Goal: Task Accomplishment & Management: Complete application form

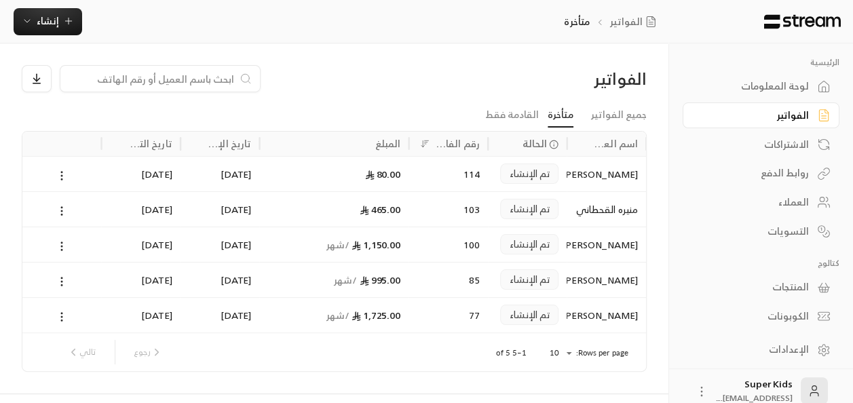
click at [789, 87] on div "لوحة المعلومات" at bounding box center [754, 86] width 109 height 14
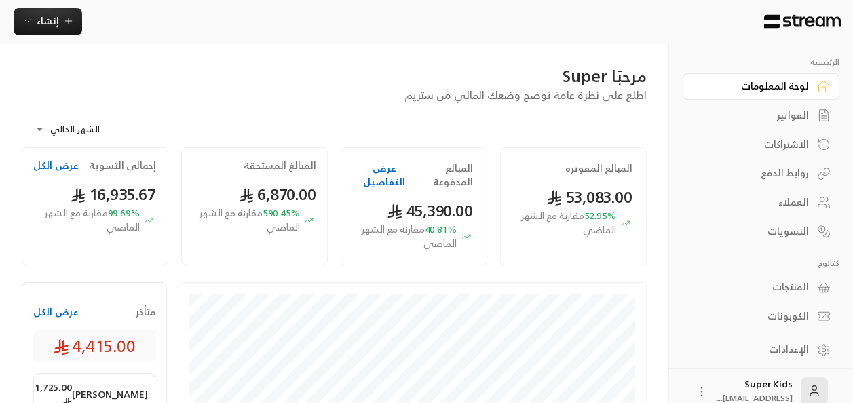
click at [66, 311] on button "عرض الكل" at bounding box center [55, 312] width 45 height 14
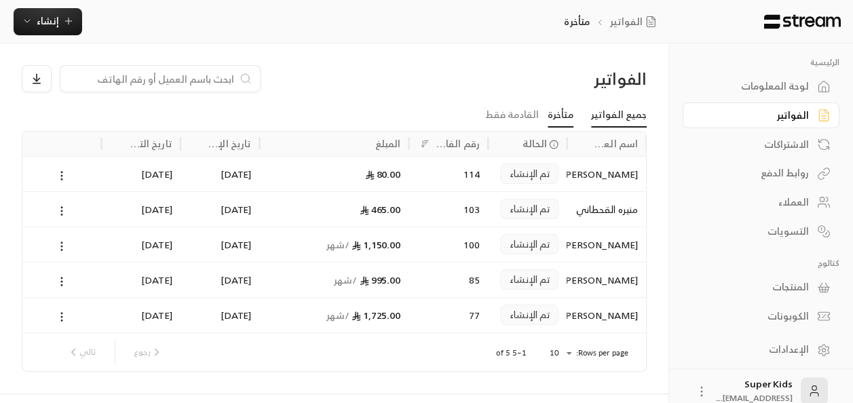
click at [627, 115] on link "جميع الفواتير" at bounding box center [619, 115] width 56 height 24
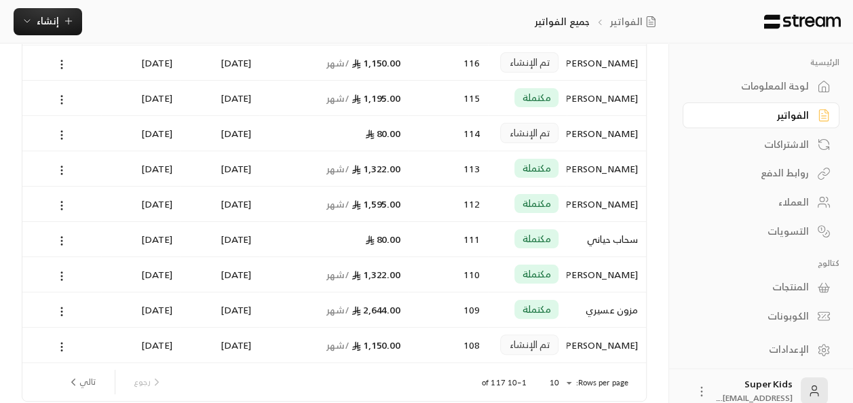
scroll to position [207, 0]
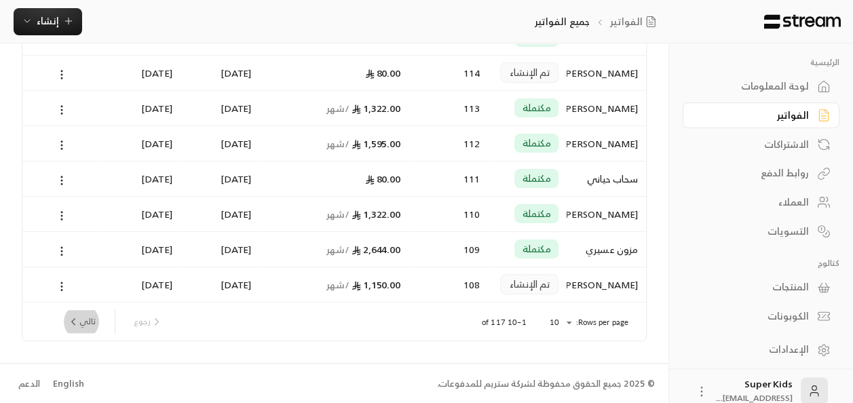
click at [81, 321] on button "تالي" at bounding box center [81, 321] width 39 height 23
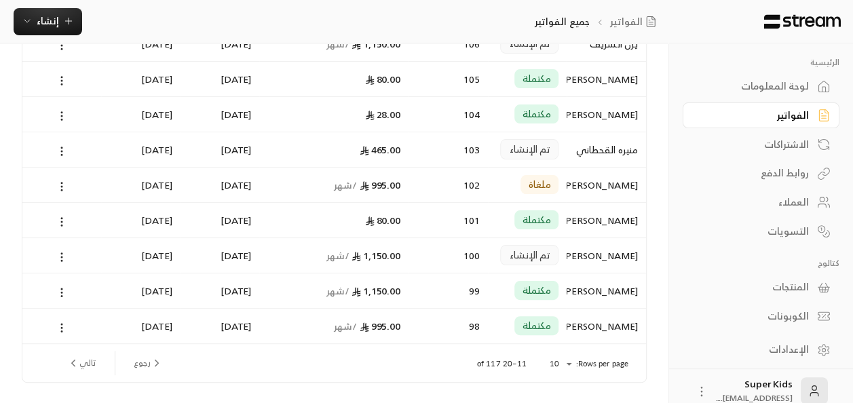
scroll to position [170, 0]
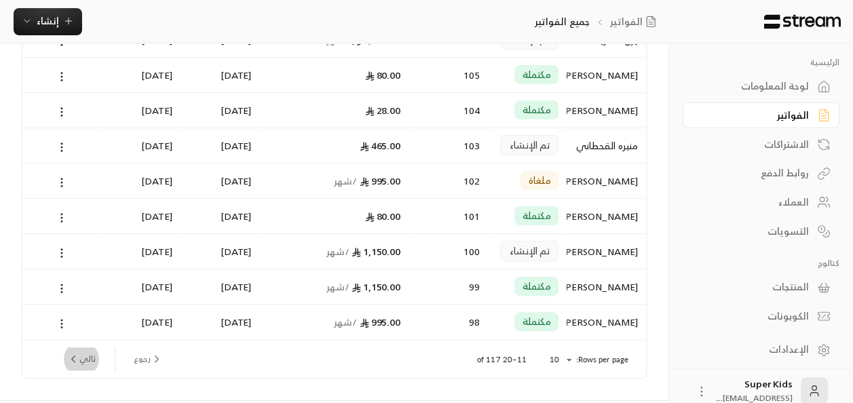
click at [86, 356] on button "تالي" at bounding box center [81, 359] width 39 height 23
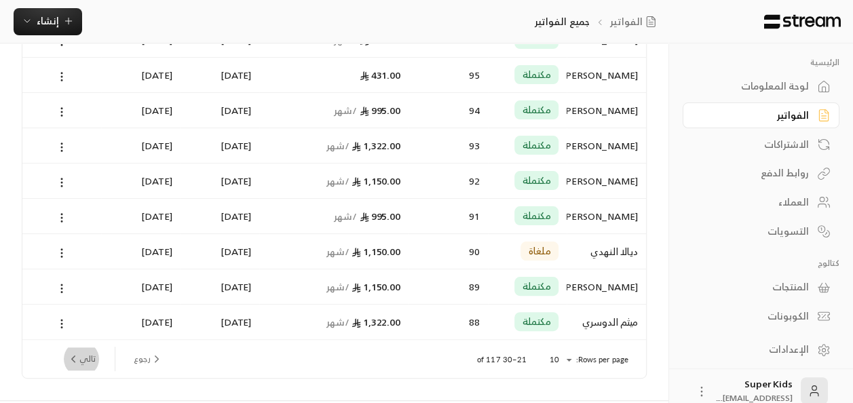
click at [84, 357] on button "تالي" at bounding box center [81, 359] width 39 height 23
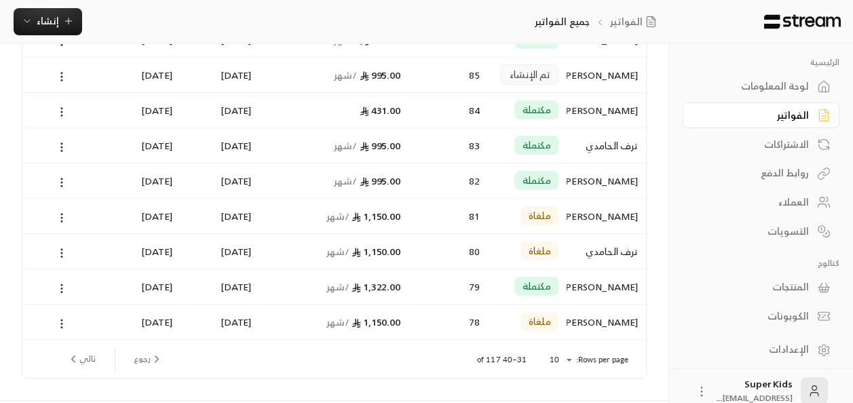
scroll to position [207, 0]
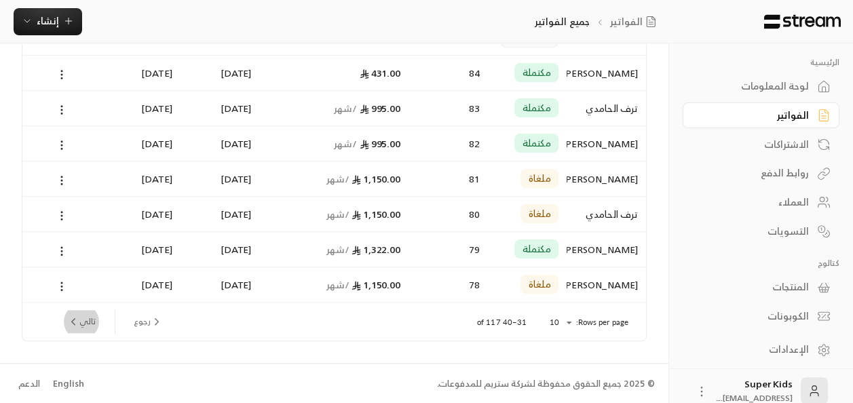
click at [71, 320] on icon "next page" at bounding box center [73, 322] width 12 height 12
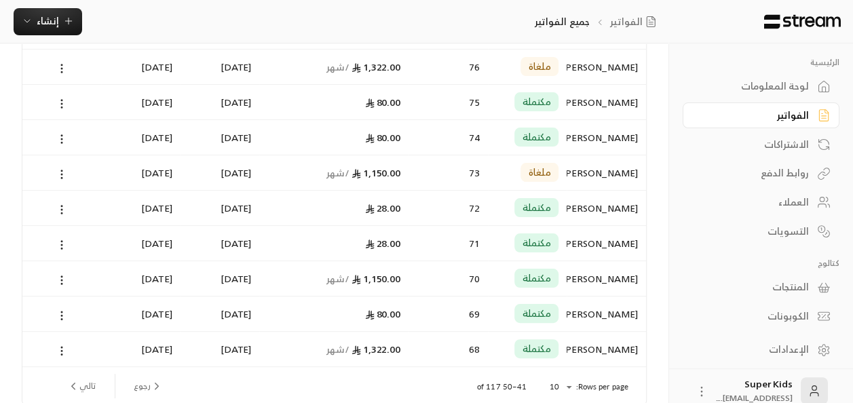
scroll to position [145, 0]
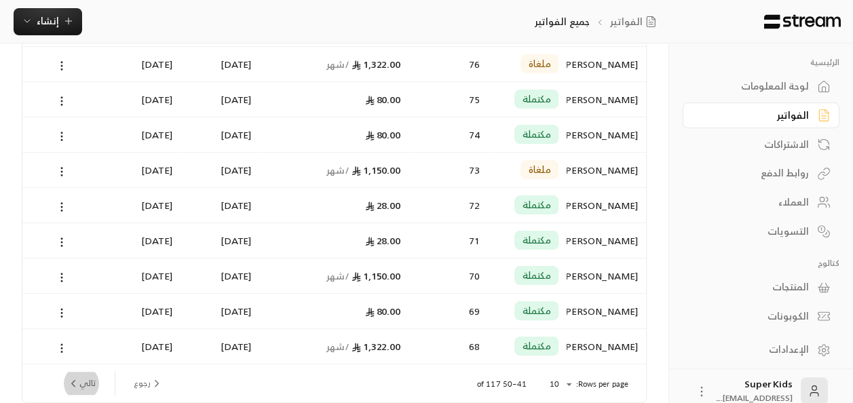
click at [90, 380] on button "تالي" at bounding box center [81, 383] width 39 height 23
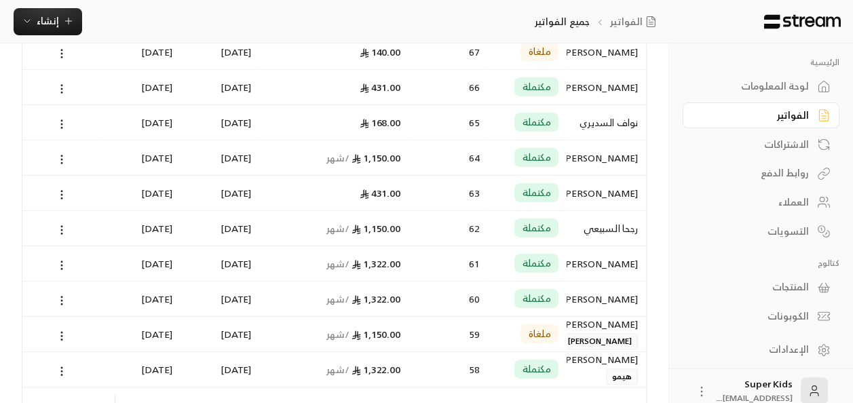
scroll to position [157, 0]
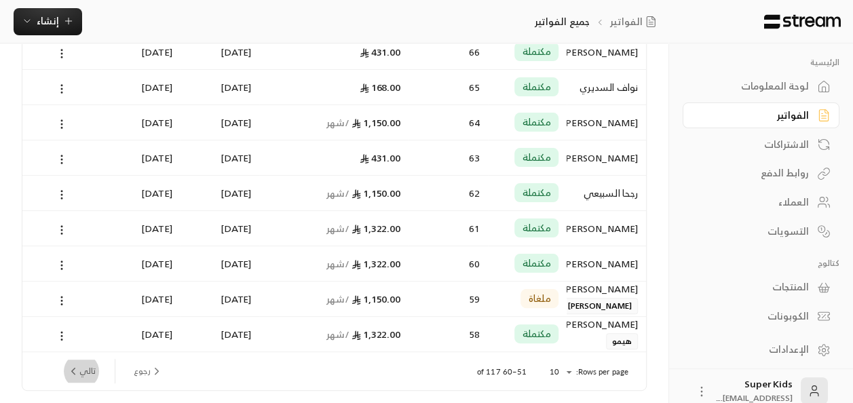
click at [91, 372] on button "تالي" at bounding box center [81, 371] width 39 height 23
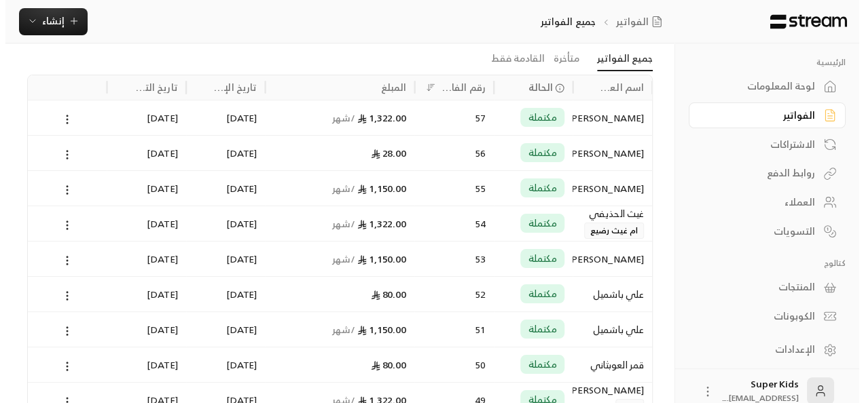
scroll to position [58, 0]
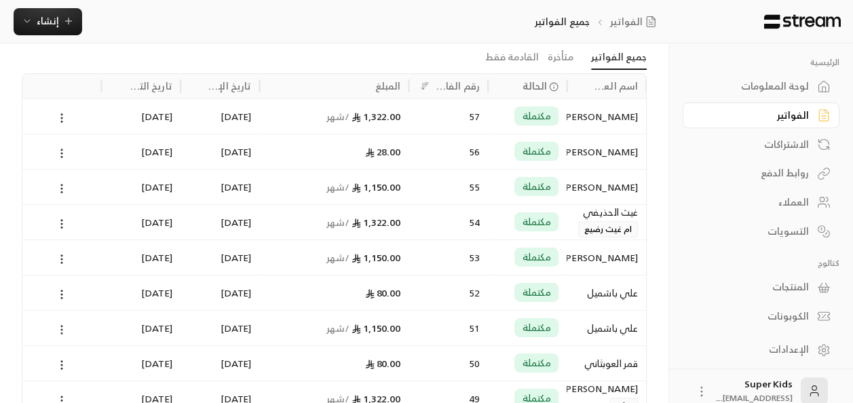
click at [61, 326] on circle at bounding box center [61, 326] width 1 height 1
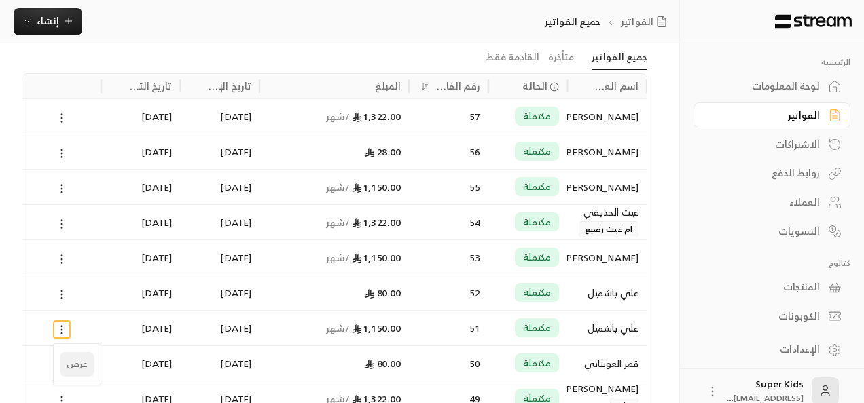
click at [74, 363] on li "عرض" at bounding box center [77, 364] width 35 height 24
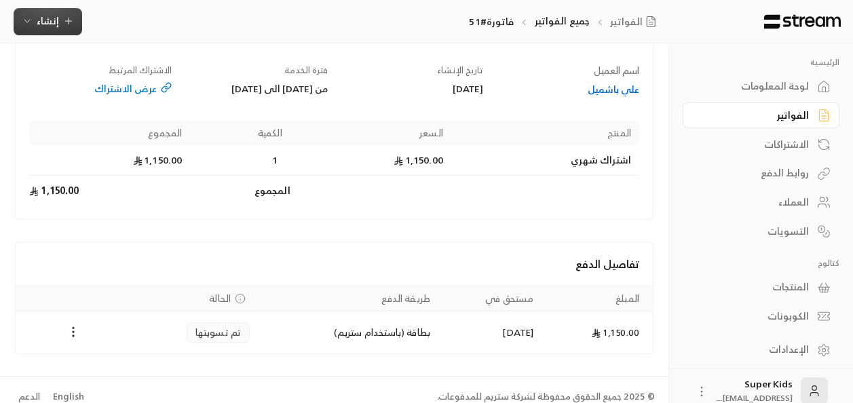
scroll to position [105, 0]
click at [69, 13] on span "إنشاء" at bounding box center [48, 20] width 52 height 17
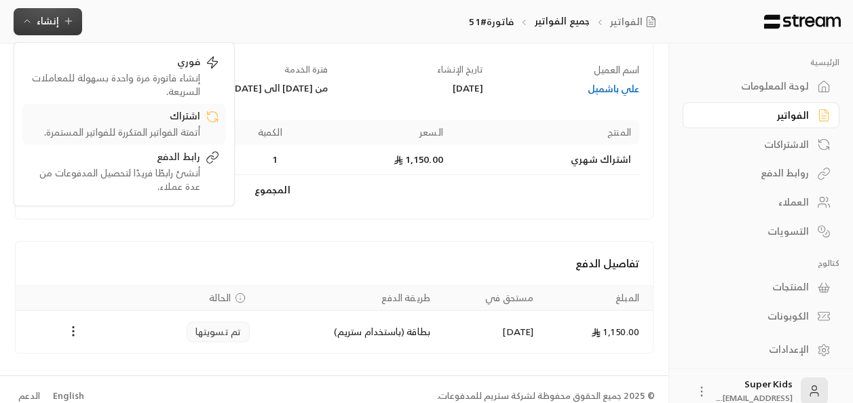
click at [115, 116] on div "اشتراك" at bounding box center [114, 117] width 171 height 16
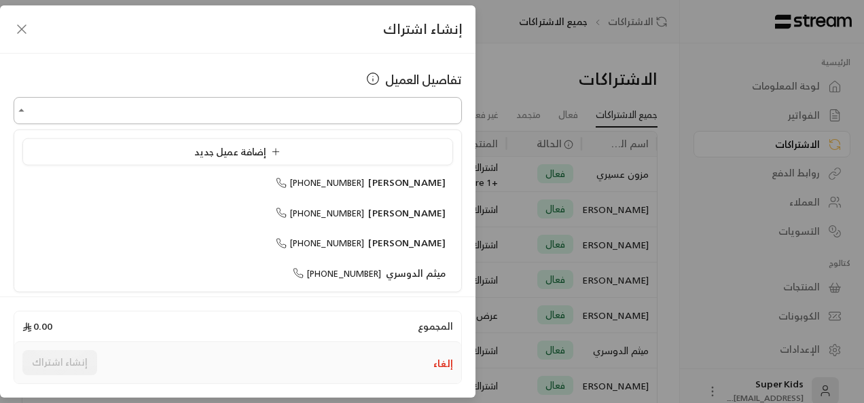
click at [410, 119] on input "اختر العميل" at bounding box center [238, 111] width 448 height 24
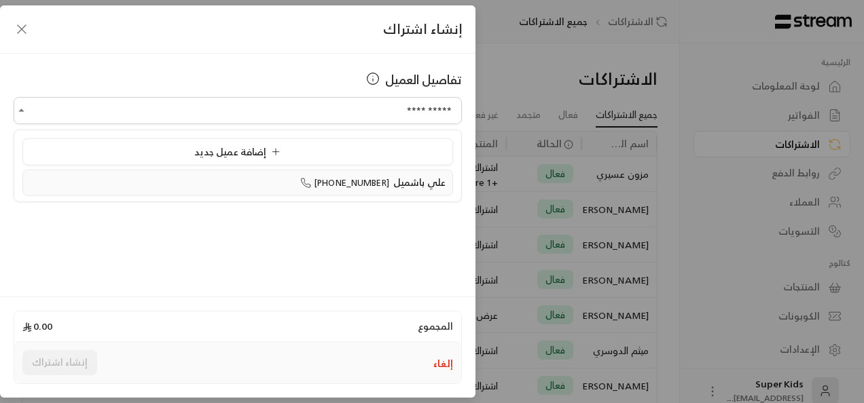
click at [402, 178] on span "علي باشميل" at bounding box center [419, 182] width 52 height 17
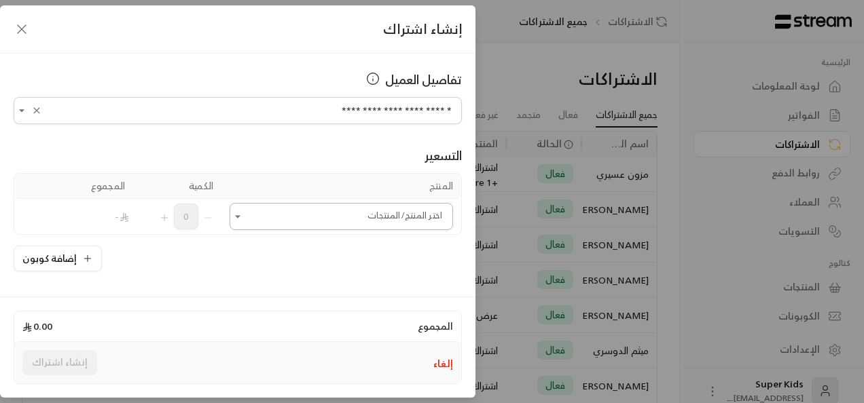
click at [243, 212] on icon "Open" at bounding box center [238, 217] width 14 height 14
type input "**********"
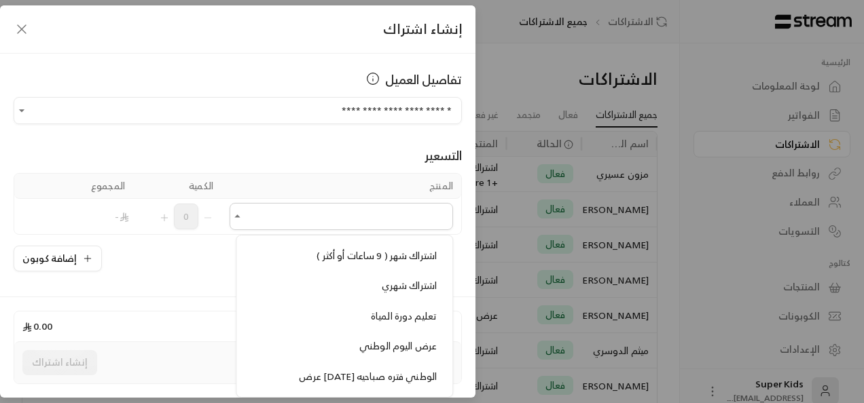
scroll to position [481, 0]
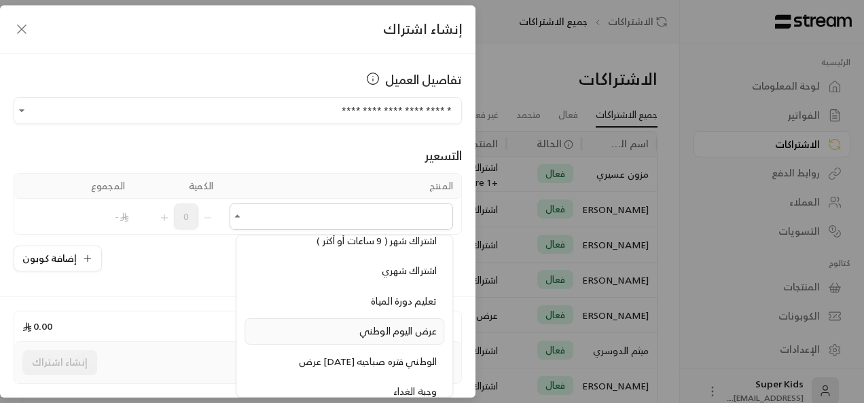
click at [359, 322] on span "عرض اليوم الوطني" at bounding box center [397, 330] width 77 height 17
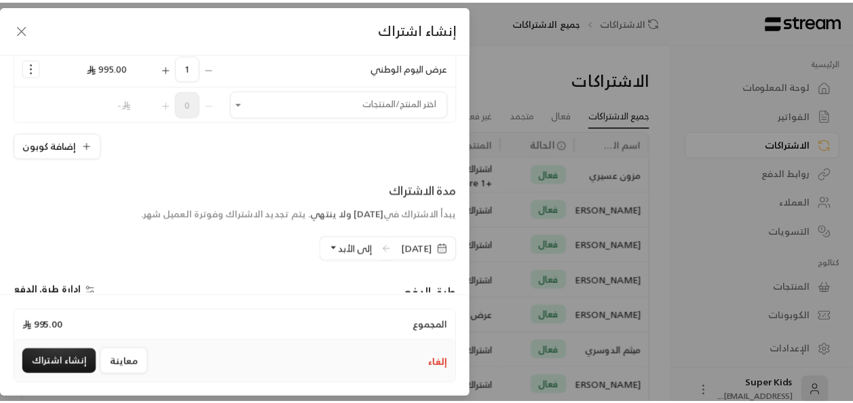
scroll to position [151, 0]
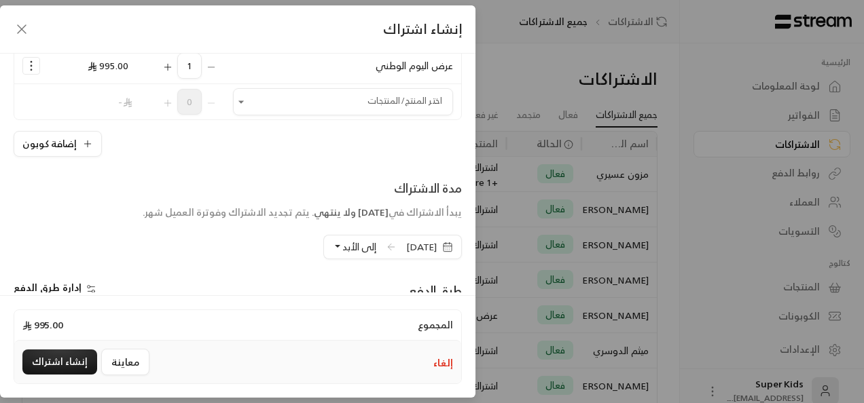
click at [406, 246] on span "[DATE]" at bounding box center [421, 247] width 31 height 14
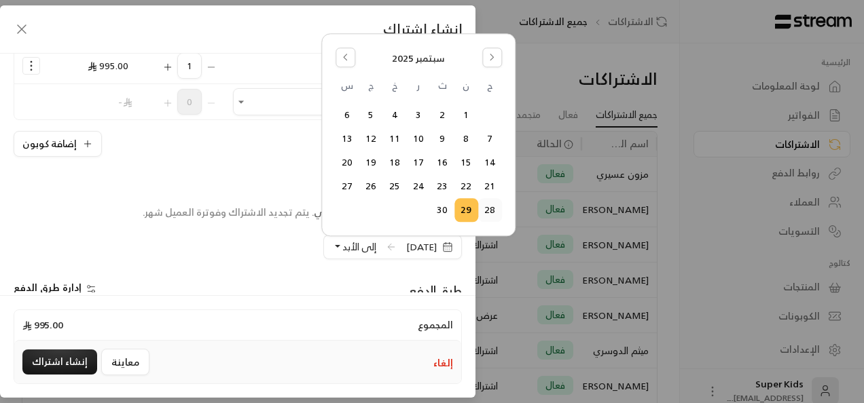
click at [494, 210] on button "28" at bounding box center [490, 211] width 22 height 22
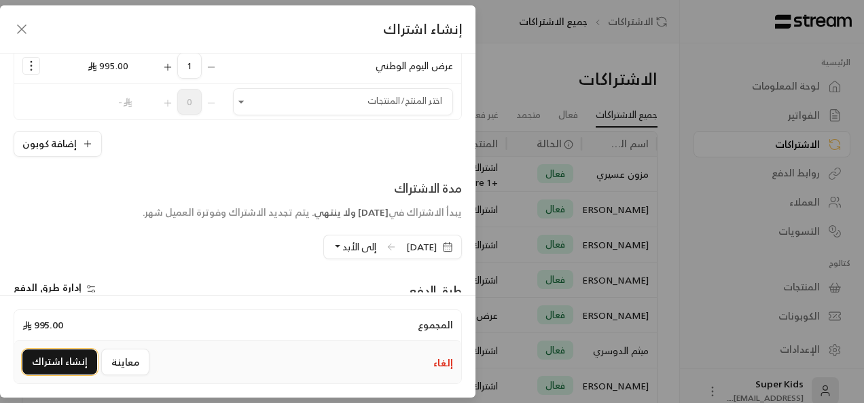
click at [71, 365] on button "إنشاء اشتراك" at bounding box center [59, 362] width 75 height 25
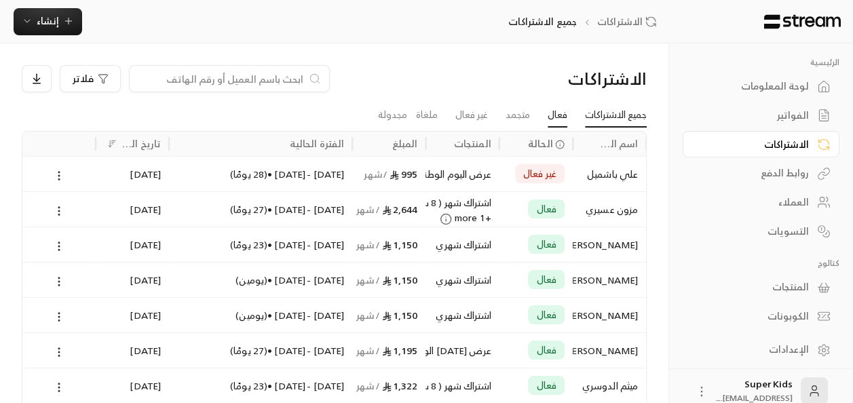
click at [553, 115] on link "فعال" at bounding box center [558, 115] width 20 height 24
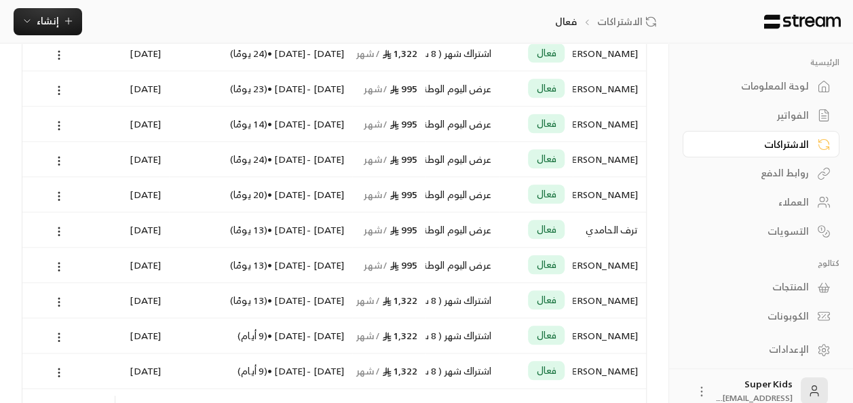
scroll to position [737, 0]
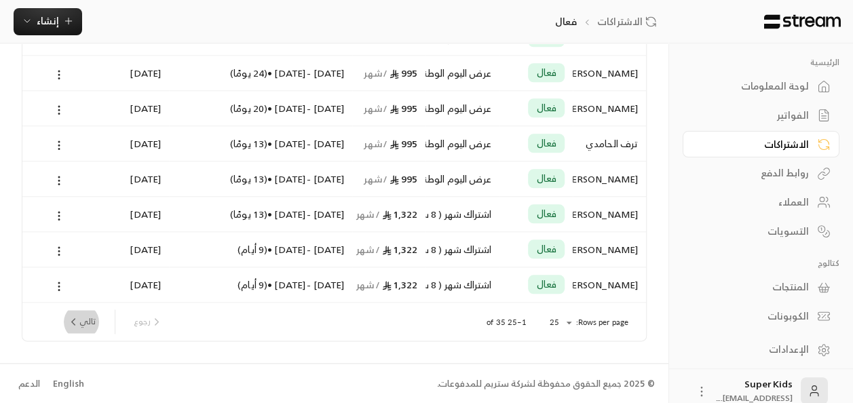
click at [81, 318] on button "تالي" at bounding box center [81, 321] width 39 height 23
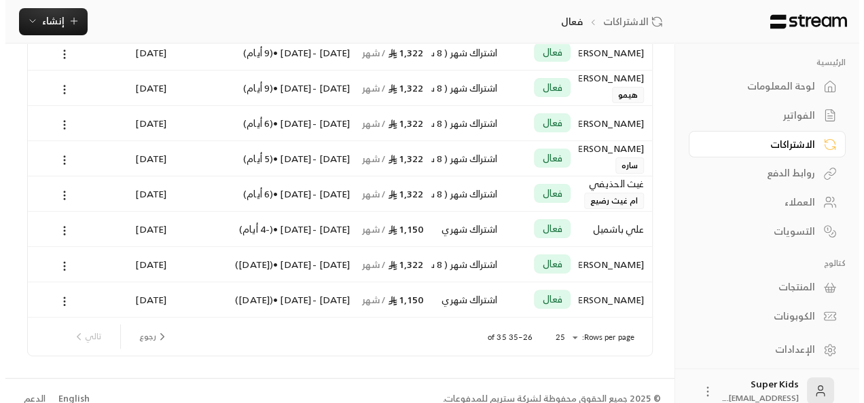
scroll to position [207, 0]
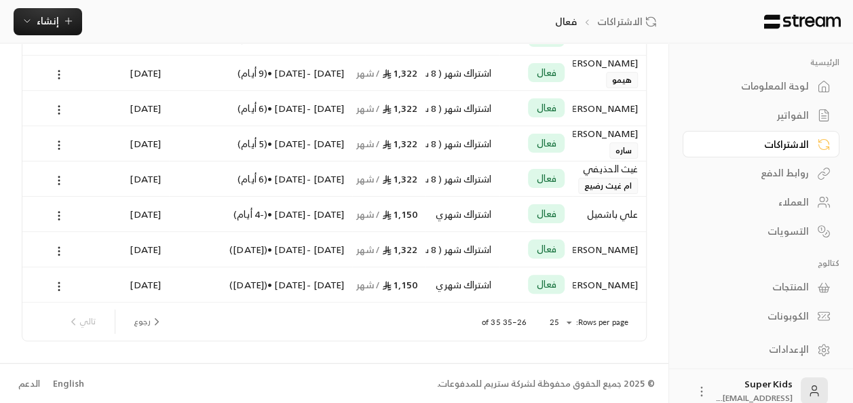
click at [95, 322] on div "رجوع تالي" at bounding box center [115, 322] width 107 height 24
click at [58, 286] on circle at bounding box center [58, 286] width 1 height 1
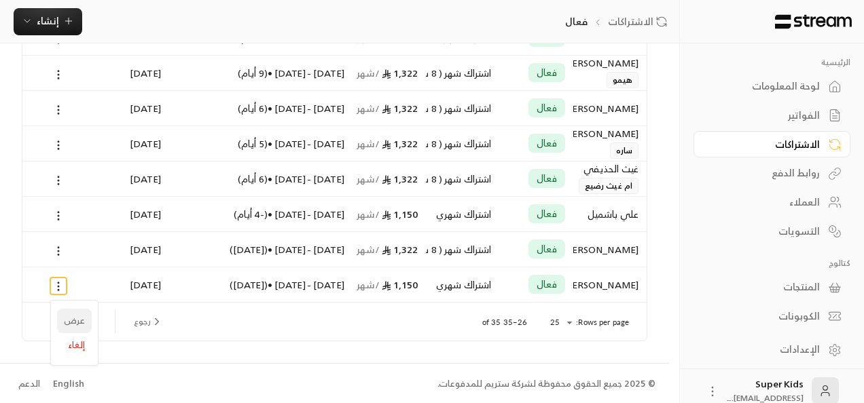
click at [83, 314] on link "عرض" at bounding box center [74, 321] width 35 height 24
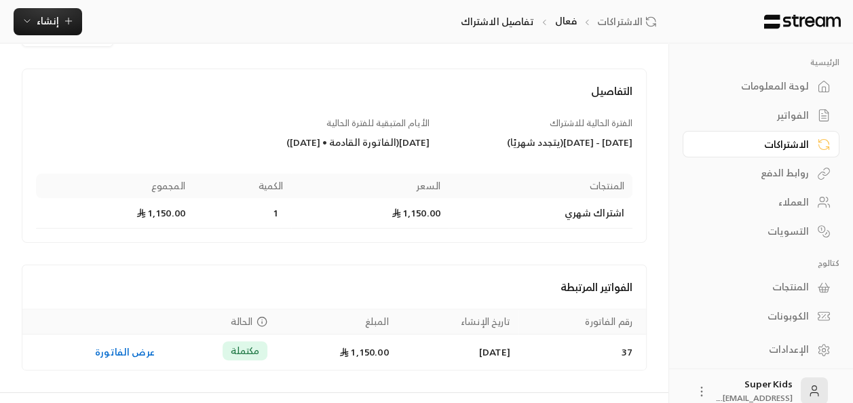
scroll to position [79, 0]
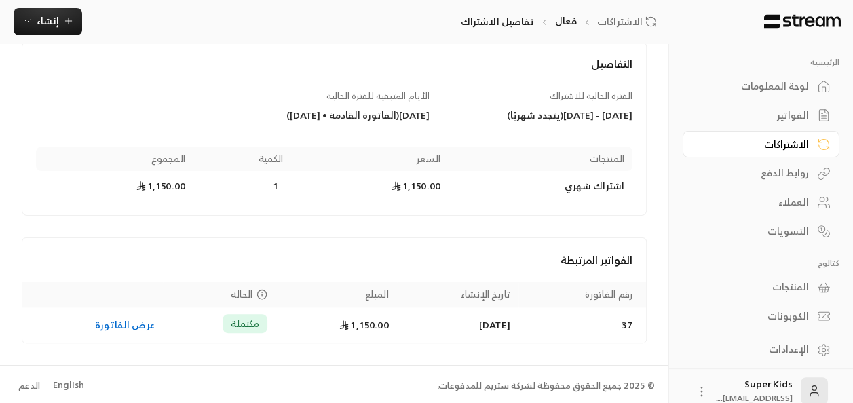
click at [24, 276] on div "الفواتير المرتبطة" at bounding box center [334, 259] width 624 height 43
click at [59, 16] on span "إنشاء" at bounding box center [48, 20] width 52 height 17
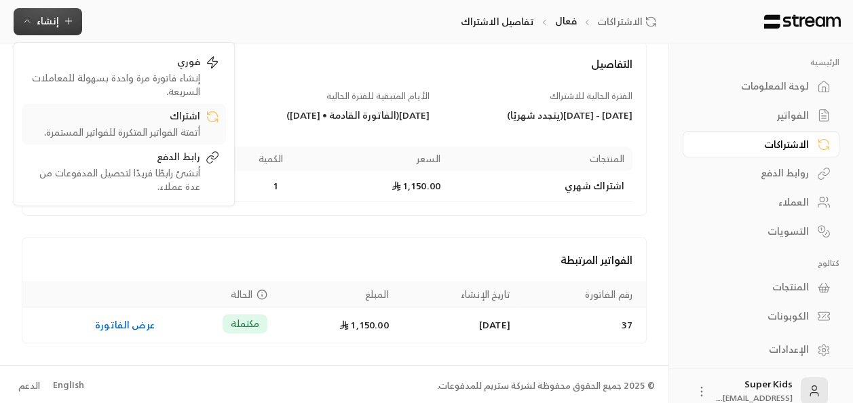
click at [179, 126] on div "أتمتة الفواتير المتكررة للفواتير المستمرة." at bounding box center [114, 133] width 171 height 14
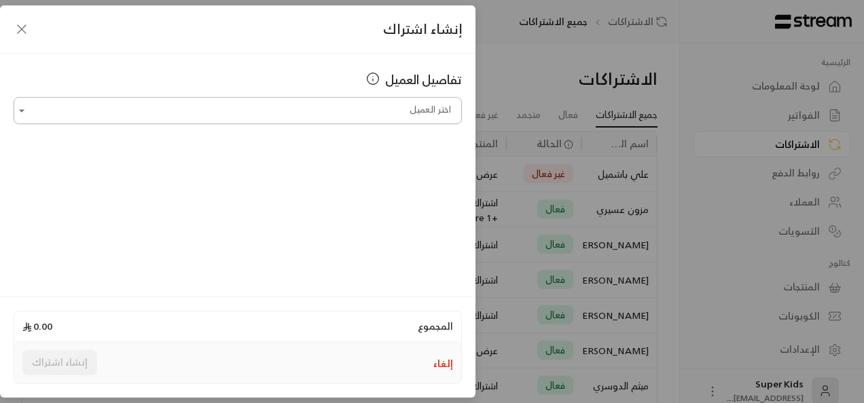
click at [348, 113] on input "اختر العميل" at bounding box center [238, 111] width 448 height 24
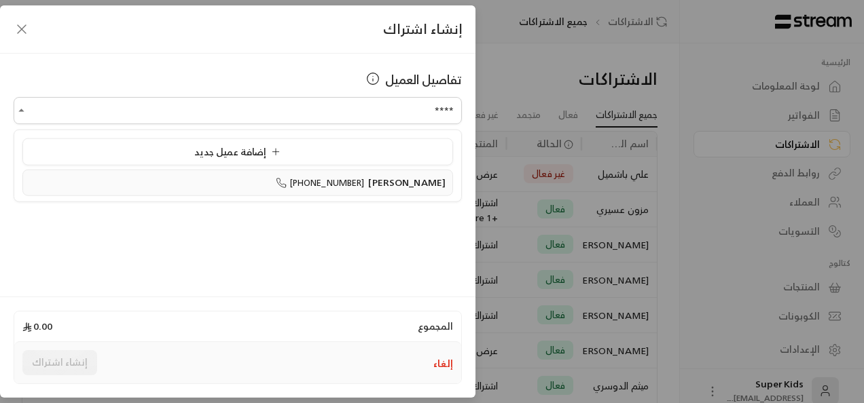
click at [378, 183] on span "[PERSON_NAME]" at bounding box center [406, 182] width 77 height 17
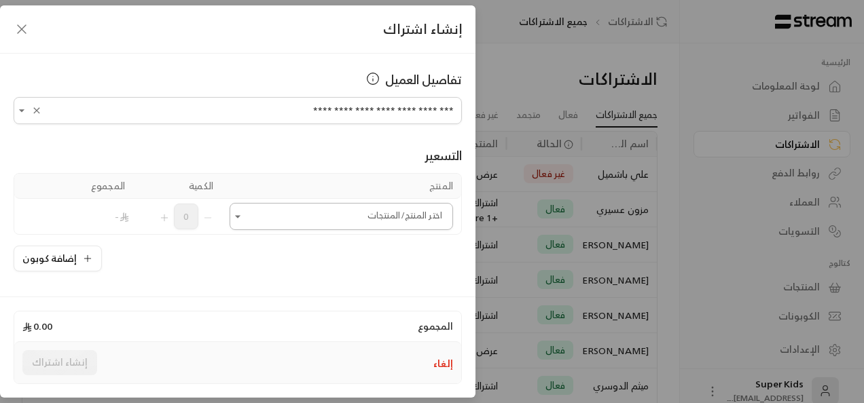
click at [244, 219] on icon "Open" at bounding box center [238, 217] width 14 height 14
type input "**********"
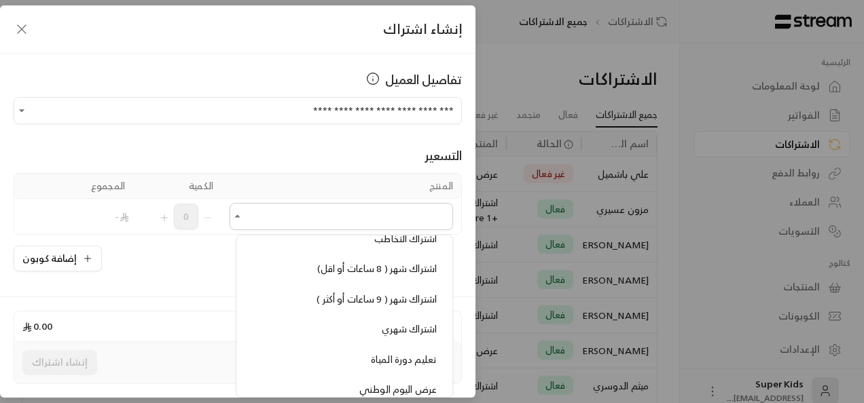
scroll to position [448, 0]
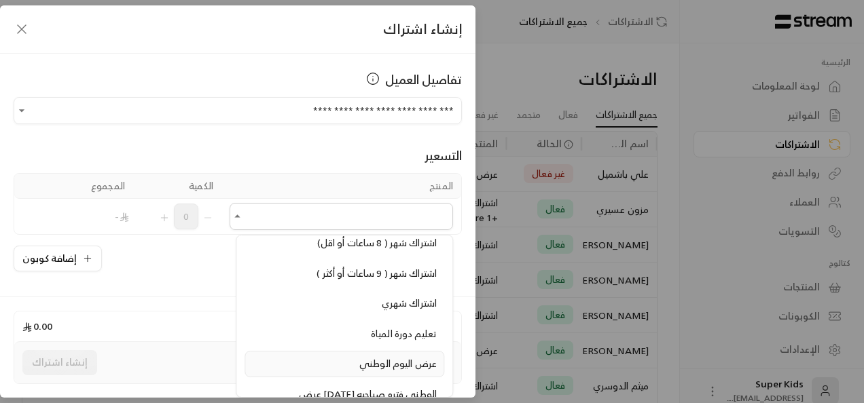
click at [379, 355] on span "عرض اليوم الوطني" at bounding box center [397, 363] width 77 height 17
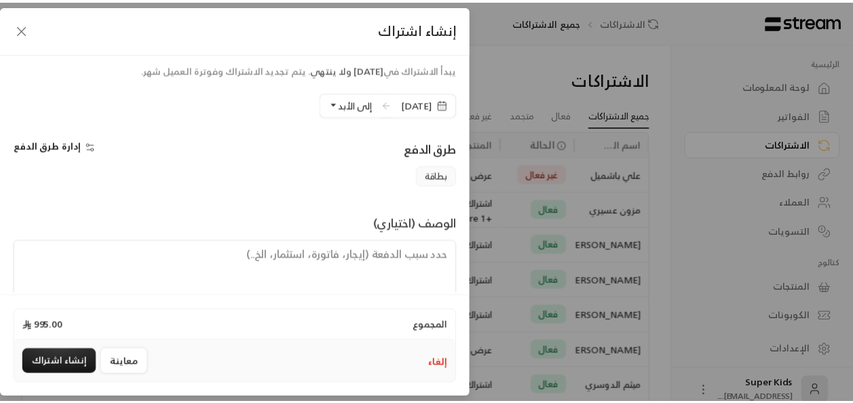
scroll to position [315, 0]
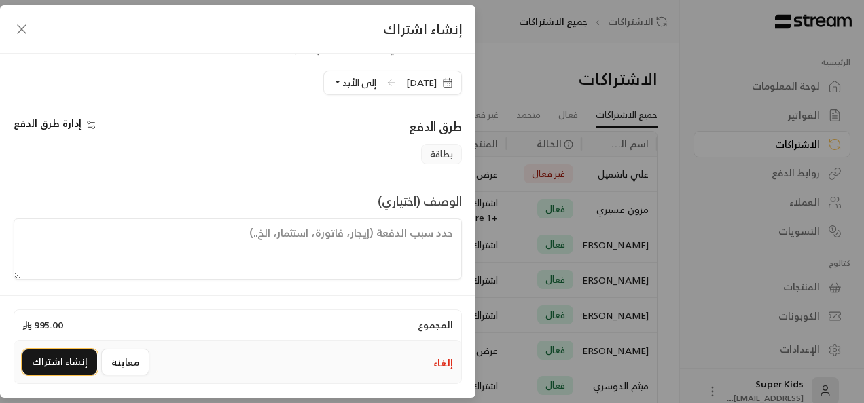
click at [65, 363] on button "إنشاء اشتراك" at bounding box center [59, 362] width 75 height 25
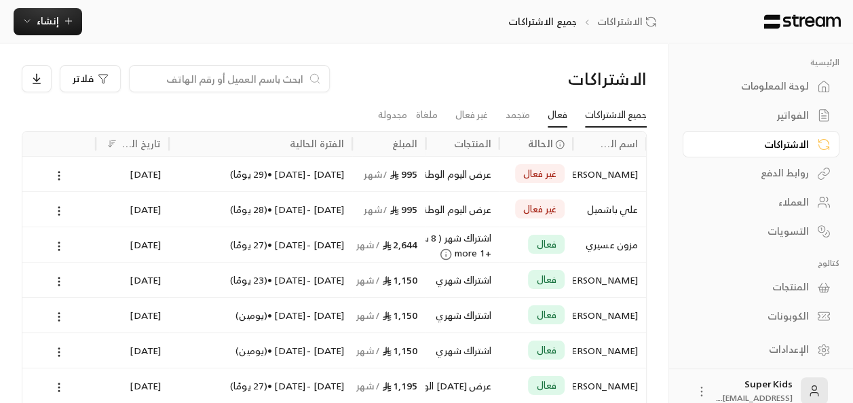
click at [555, 120] on link "فعال" at bounding box center [558, 115] width 20 height 24
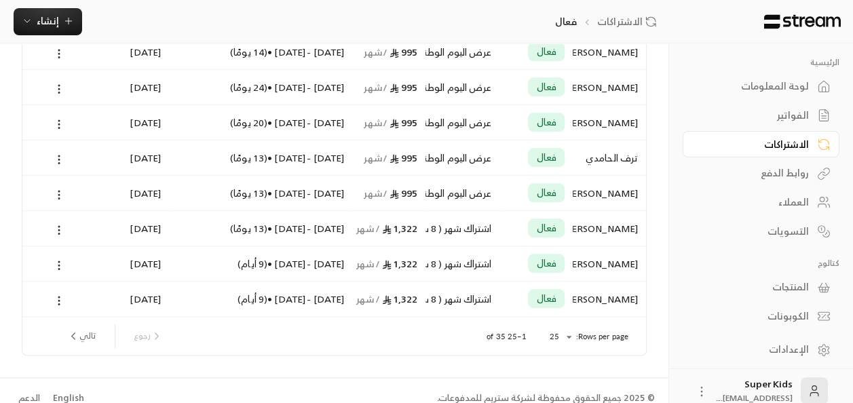
scroll to position [737, 0]
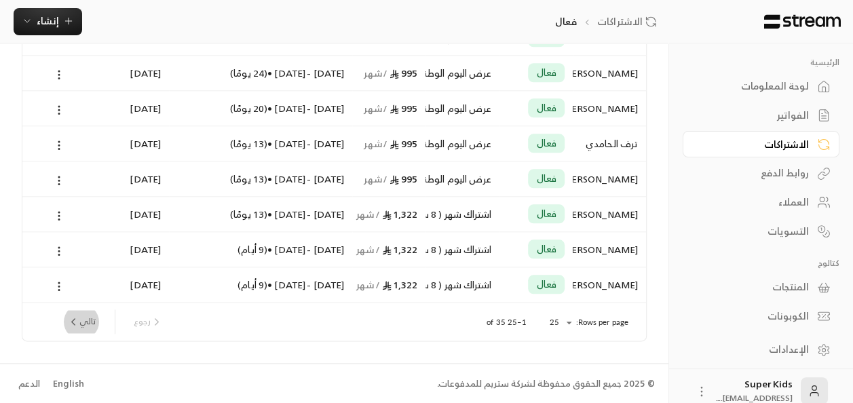
click at [88, 316] on button "تالي" at bounding box center [81, 321] width 39 height 23
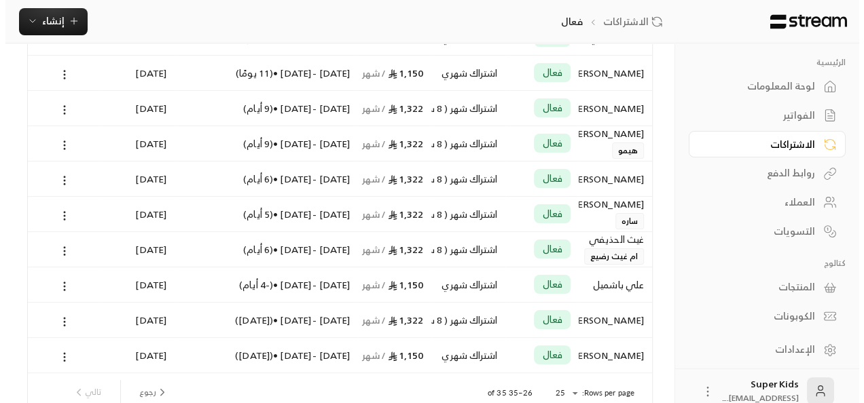
scroll to position [207, 0]
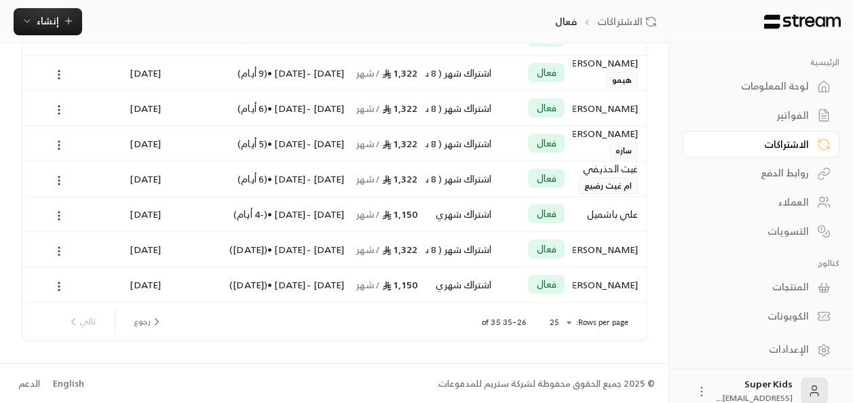
click at [64, 251] on icon at bounding box center [59, 251] width 12 height 12
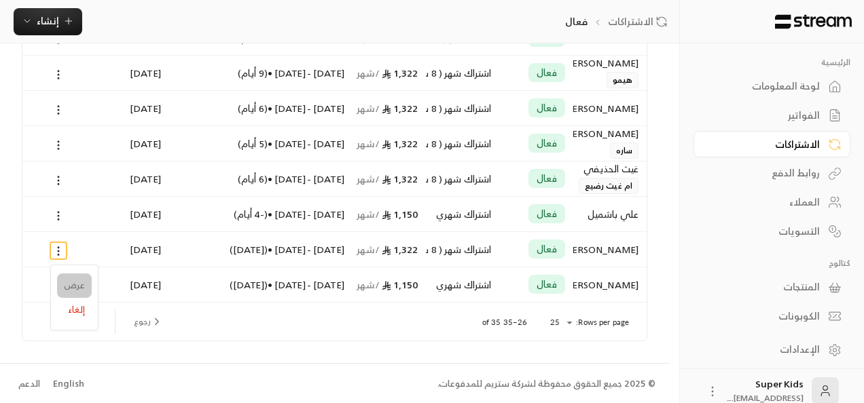
click at [71, 281] on link "عرض" at bounding box center [74, 286] width 35 height 24
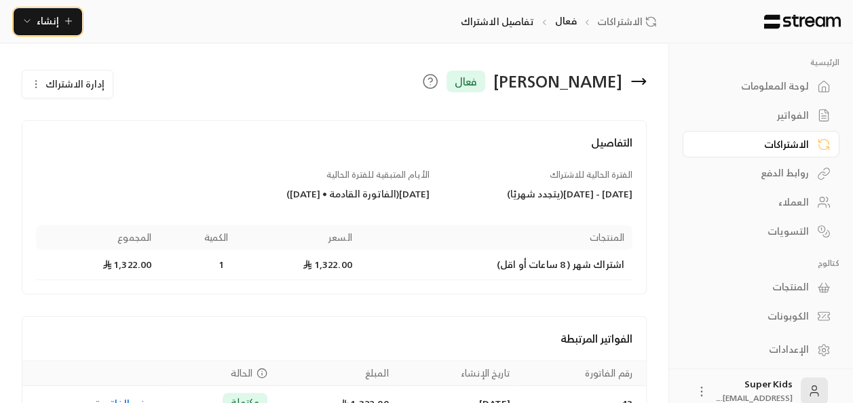
click at [65, 26] on icon "button" at bounding box center [68, 21] width 11 height 11
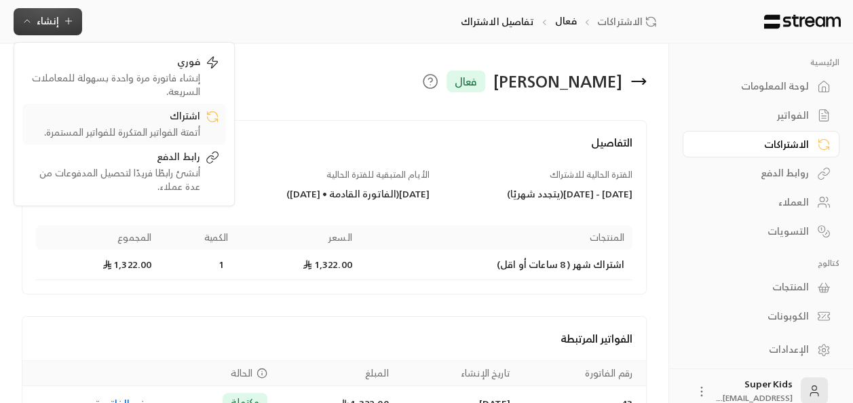
click at [168, 128] on div "أتمتة الفواتير المتكررة للفواتير المستمرة." at bounding box center [114, 133] width 171 height 14
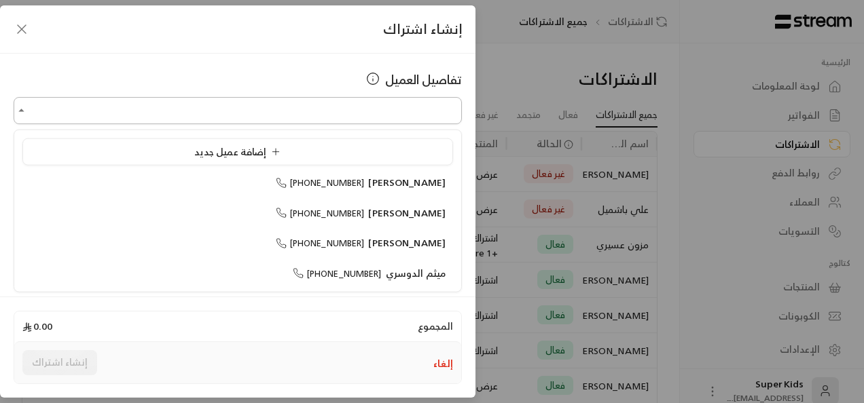
click at [435, 107] on input "اختر العميل" at bounding box center [238, 111] width 448 height 24
click at [388, 220] on li "[PERSON_NAME] [PHONE_NUMBER]" at bounding box center [237, 213] width 430 height 26
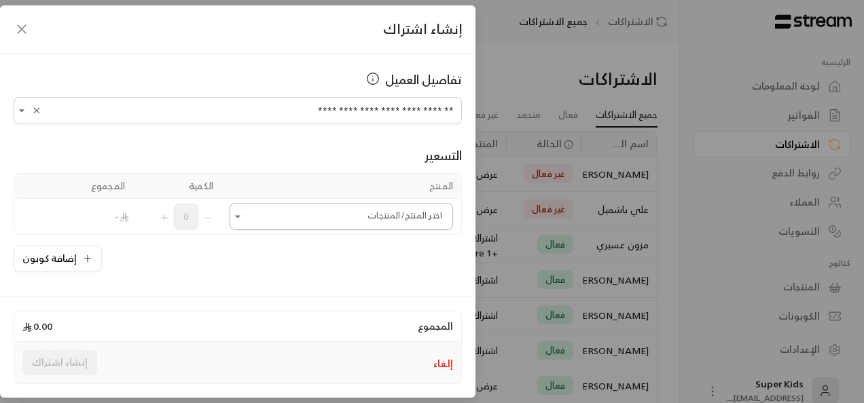
click at [242, 217] on icon "Open" at bounding box center [238, 217] width 14 height 14
type input "**********"
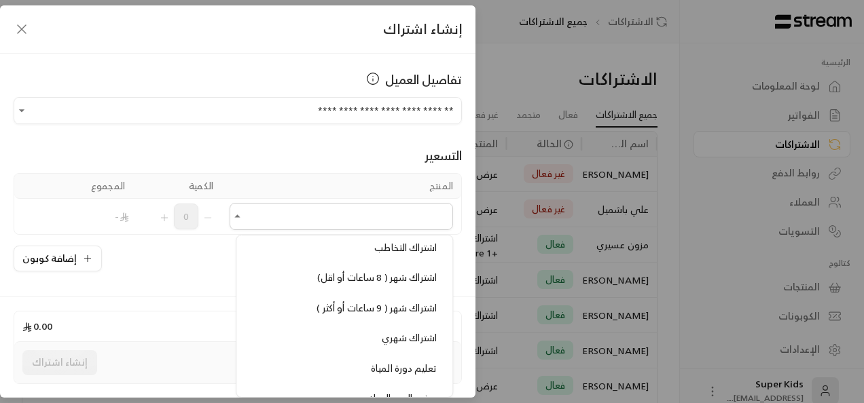
scroll to position [415, 0]
click at [348, 390] on div "عرض اليوم الوطني" at bounding box center [344, 397] width 185 height 14
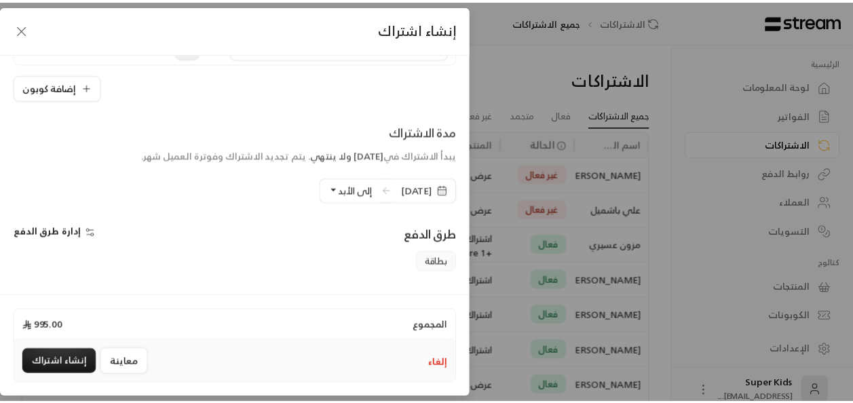
scroll to position [244, 0]
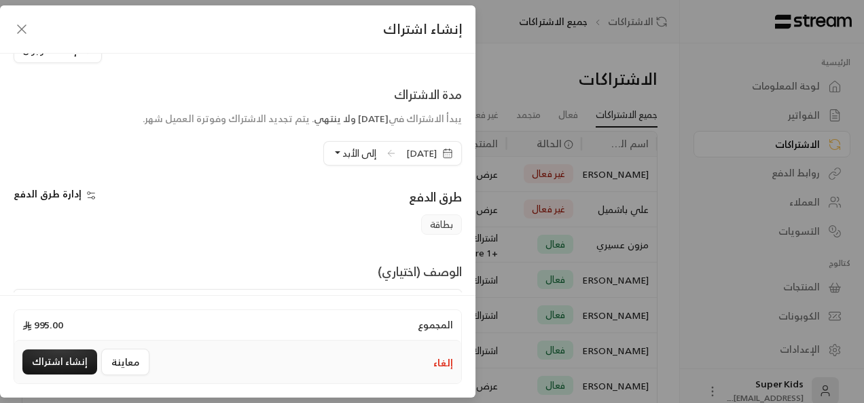
click at [406, 151] on span "[DATE]" at bounding box center [421, 154] width 31 height 14
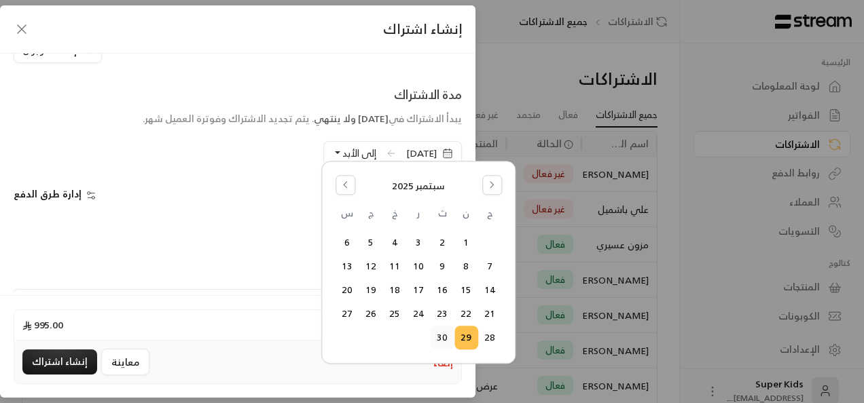
click at [445, 338] on button "30" at bounding box center [442, 338] width 22 height 22
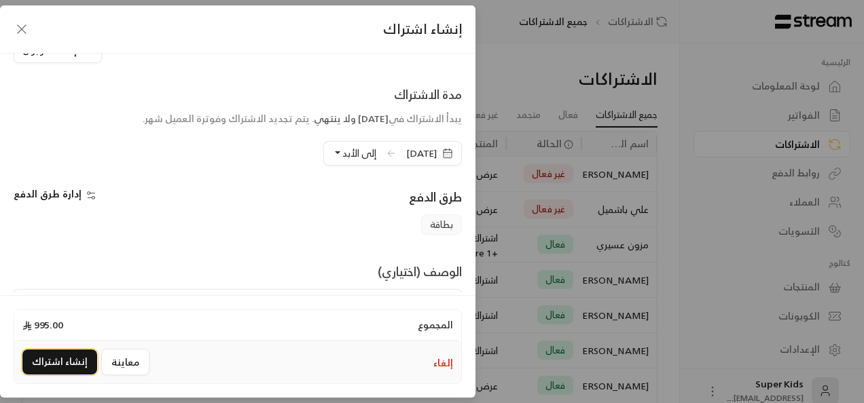
click at [50, 358] on button "إنشاء اشتراك" at bounding box center [59, 362] width 75 height 25
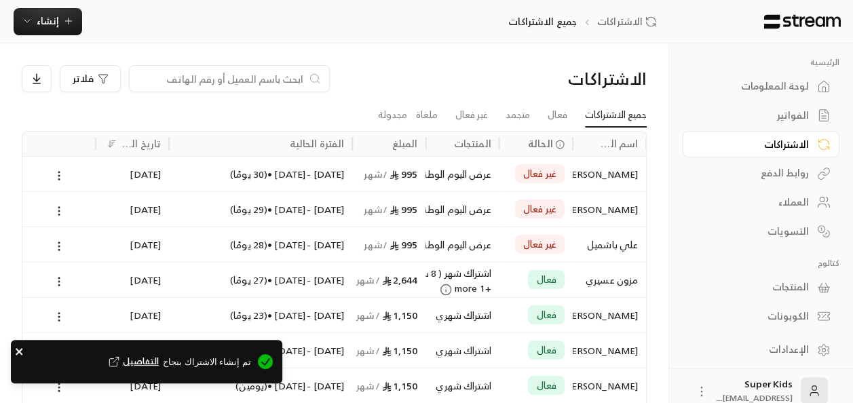
click at [16, 352] on icon "close" at bounding box center [20, 351] width 10 height 11
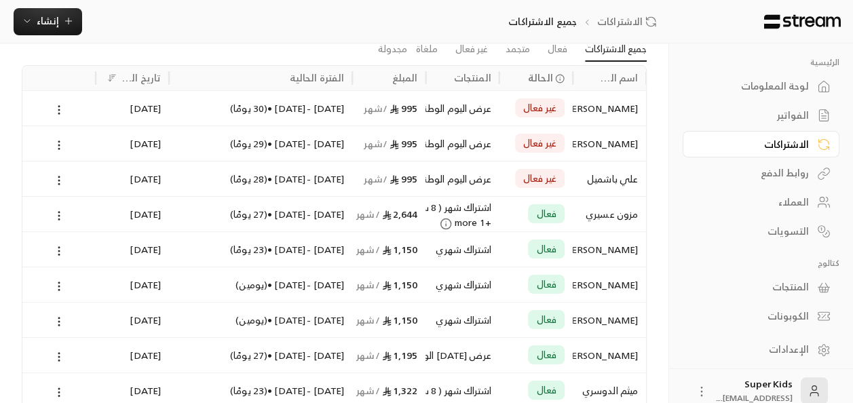
scroll to position [0, 0]
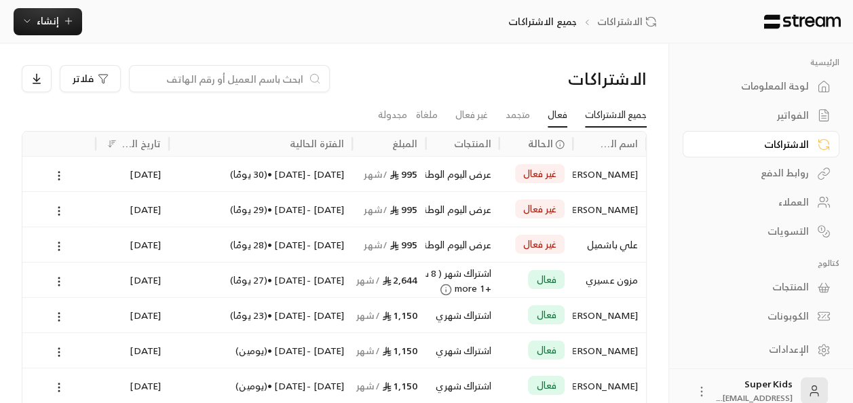
click at [553, 111] on link "فعال" at bounding box center [558, 115] width 20 height 24
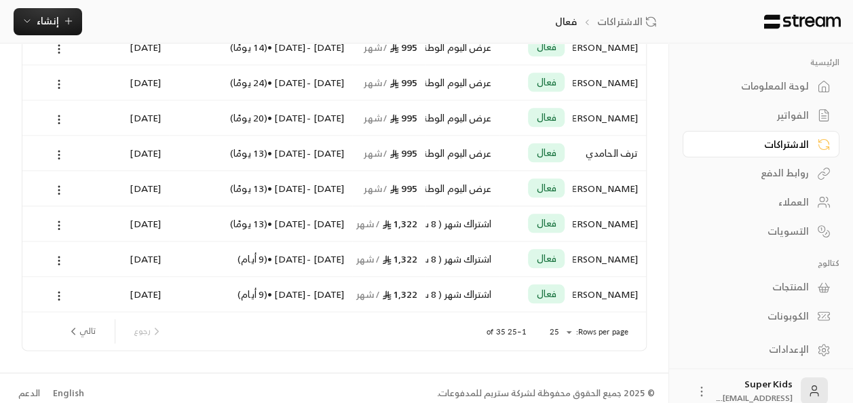
scroll to position [737, 0]
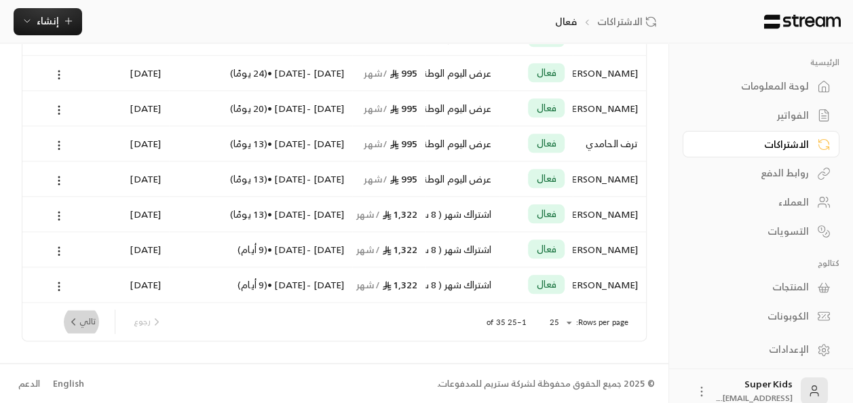
click at [85, 322] on button "تالي" at bounding box center [81, 321] width 39 height 23
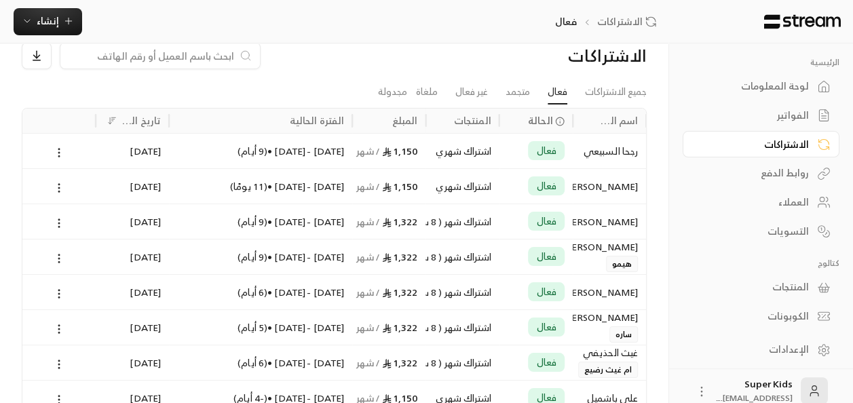
scroll to position [0, 0]
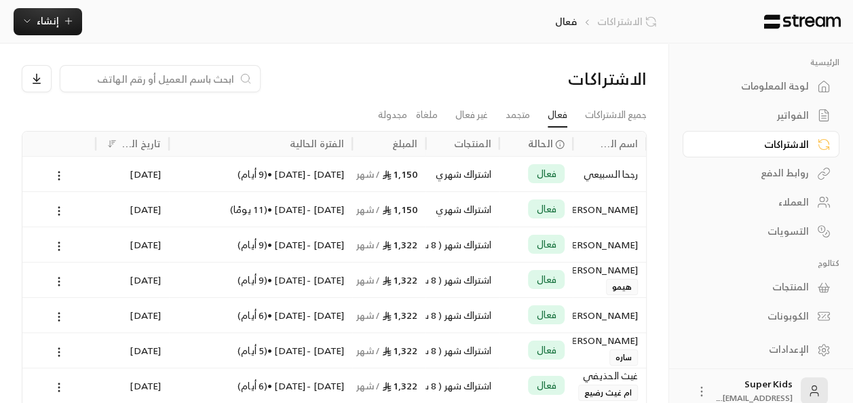
click at [635, 25] on link "الاشتراكات" at bounding box center [629, 22] width 64 height 14
click at [793, 84] on div "لوحة المعلومات" at bounding box center [754, 86] width 109 height 14
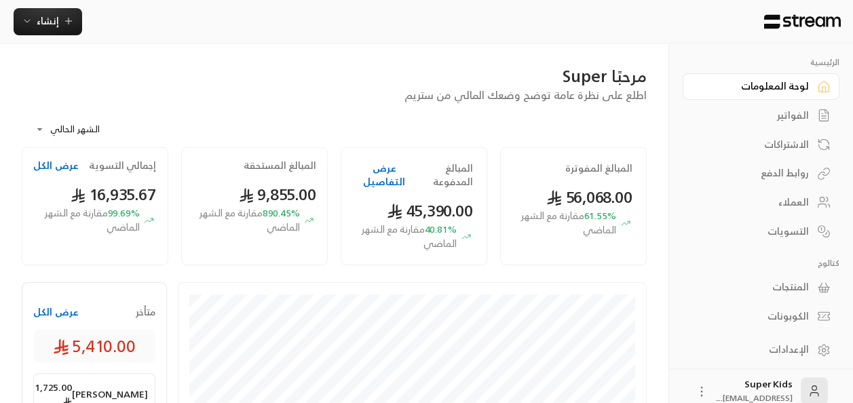
click at [52, 312] on button "عرض الكل" at bounding box center [55, 312] width 45 height 14
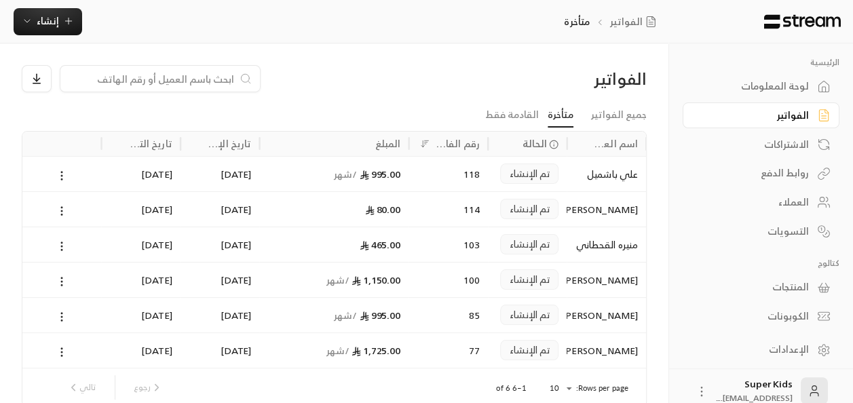
click at [786, 86] on div "لوحة المعلومات" at bounding box center [754, 86] width 109 height 14
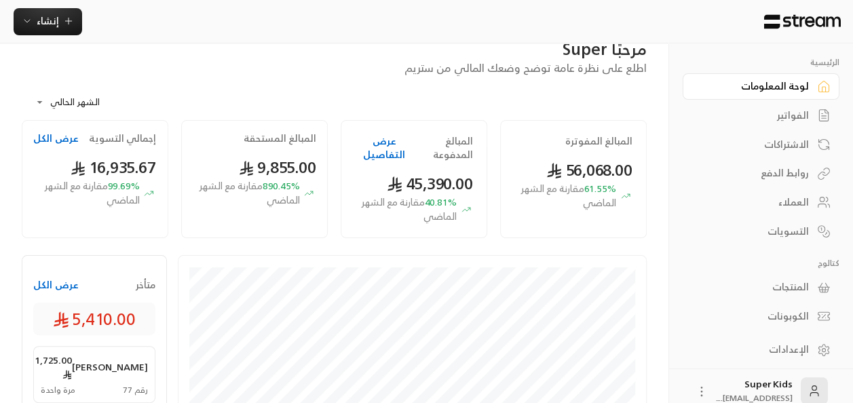
scroll to position [4, 0]
